Goal: Information Seeking & Learning: Learn about a topic

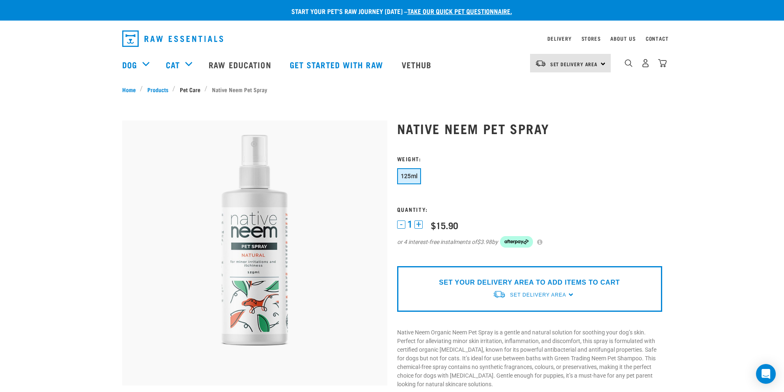
click at [193, 90] on link "Pet Care" at bounding box center [189, 89] width 29 height 9
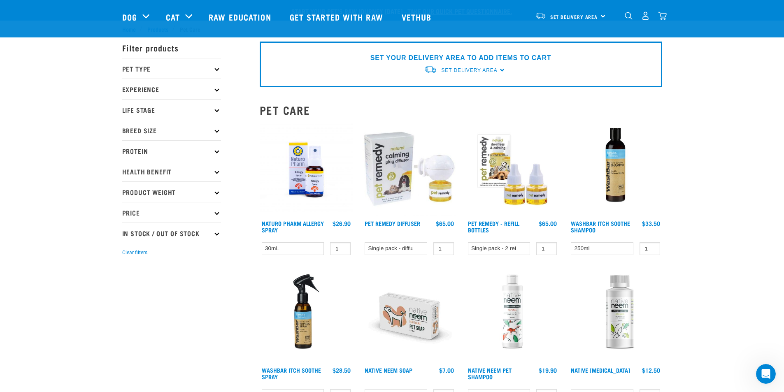
scroll to position [260, 0]
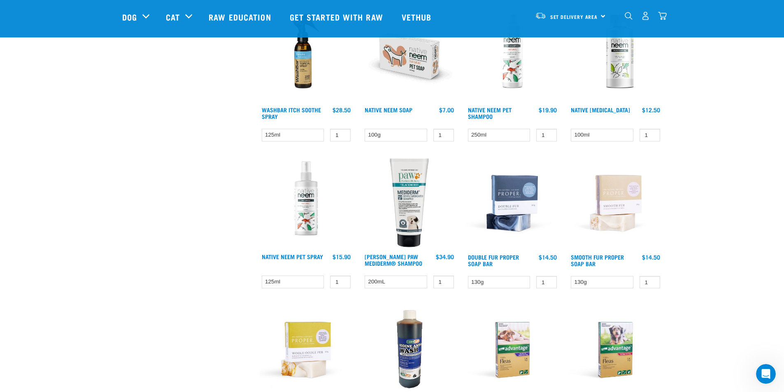
click at [423, 69] on img at bounding box center [409, 55] width 93 height 93
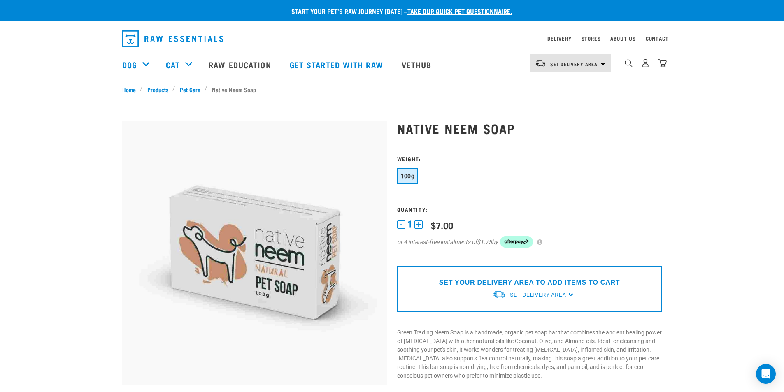
click at [532, 297] on span "Set Delivery Area" at bounding box center [538, 295] width 56 height 6
click at [515, 312] on link "[GEOGRAPHIC_DATA]" at bounding box center [534, 314] width 82 height 14
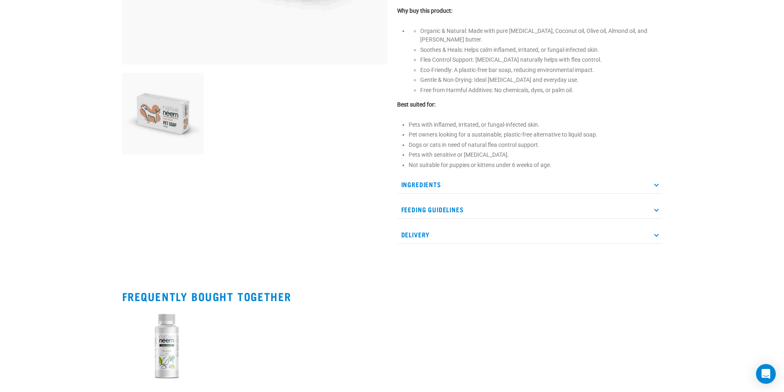
click at [426, 178] on p "Ingredients" at bounding box center [529, 184] width 265 height 19
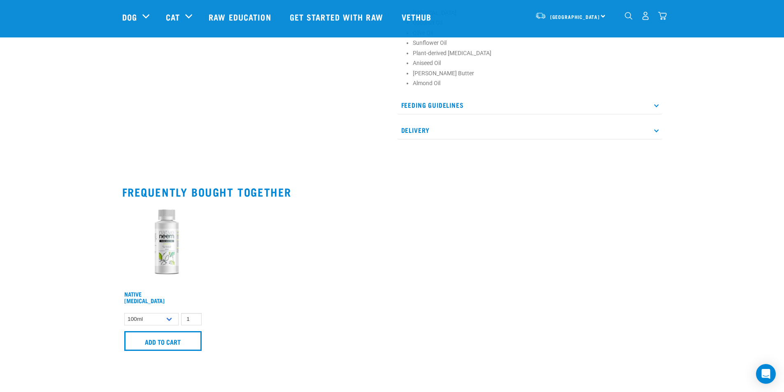
scroll to position [521, 0]
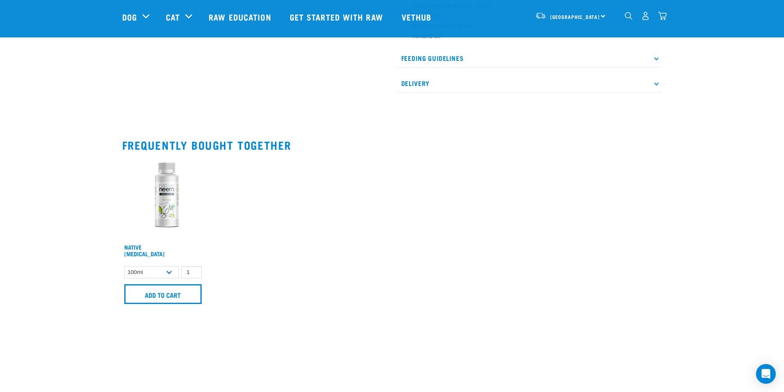
click at [177, 195] on img at bounding box center [163, 199] width 82 height 82
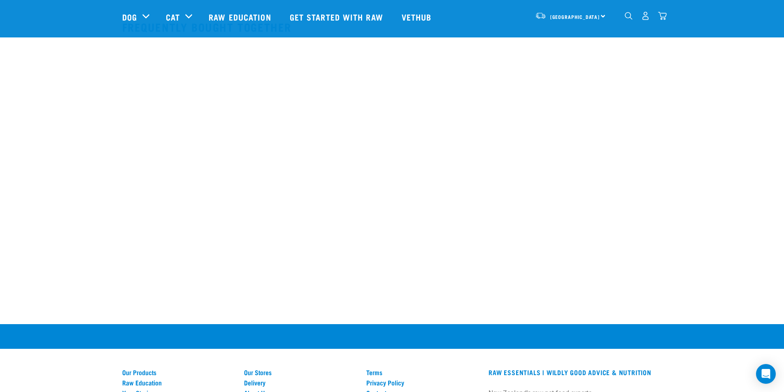
scroll to position [260, 0]
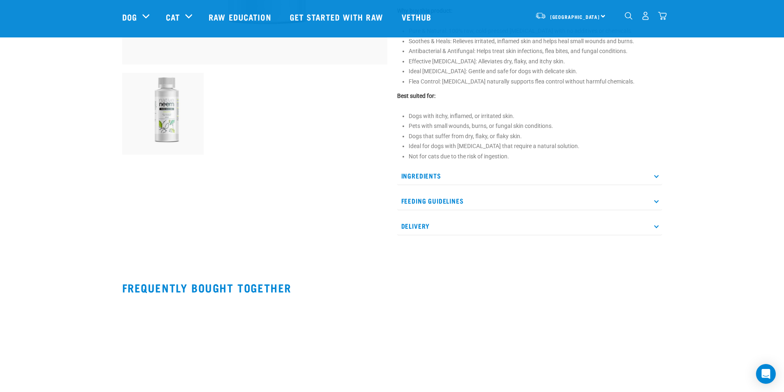
click at [436, 203] on p "Feeding Guidelines" at bounding box center [529, 201] width 265 height 19
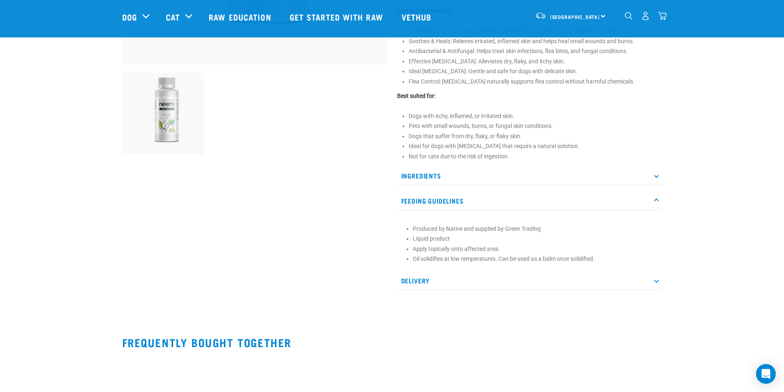
click at [429, 176] on p "Ingredients" at bounding box center [529, 176] width 265 height 19
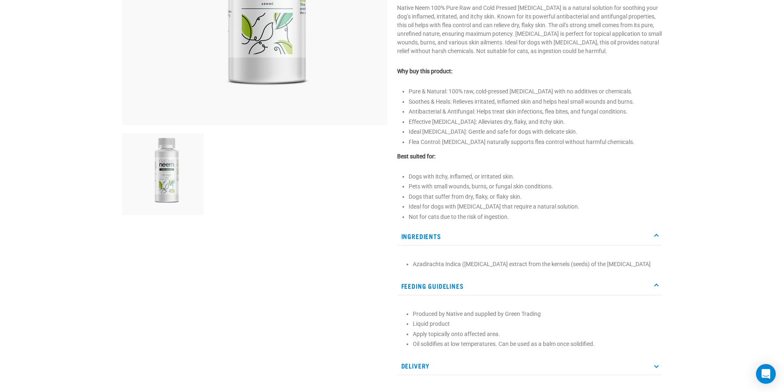
scroll to position [0, 0]
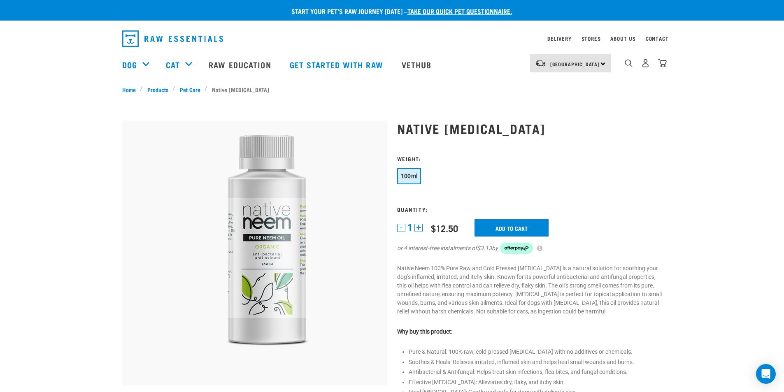
click at [180, 41] on img "dropdown navigation" at bounding box center [172, 38] width 101 height 16
